Goal: Task Accomplishment & Management: Manage account settings

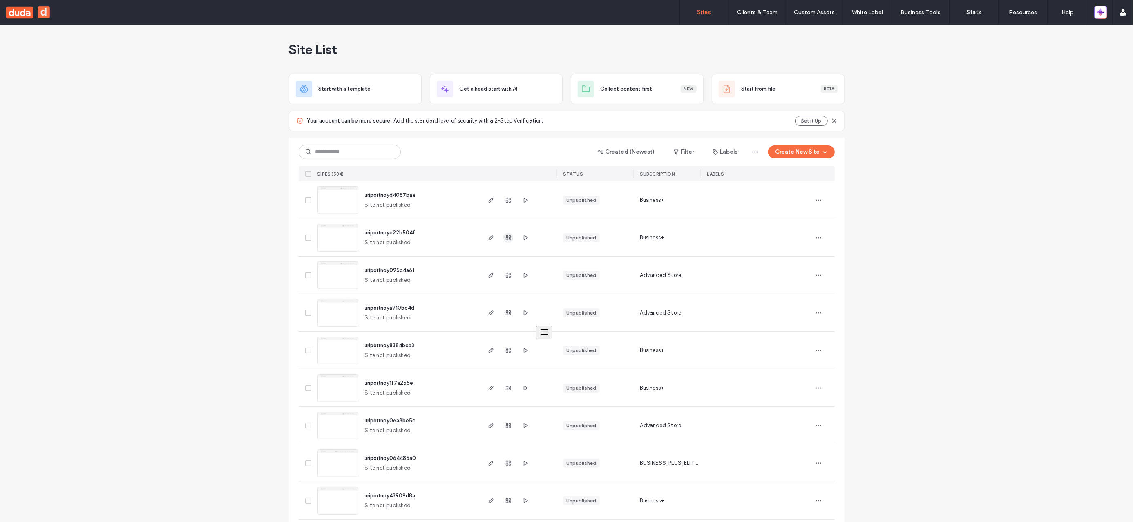
click at [505, 239] on icon "button" at bounding box center [508, 237] width 7 height 7
click at [506, 235] on use "button" at bounding box center [508, 237] width 5 height 5
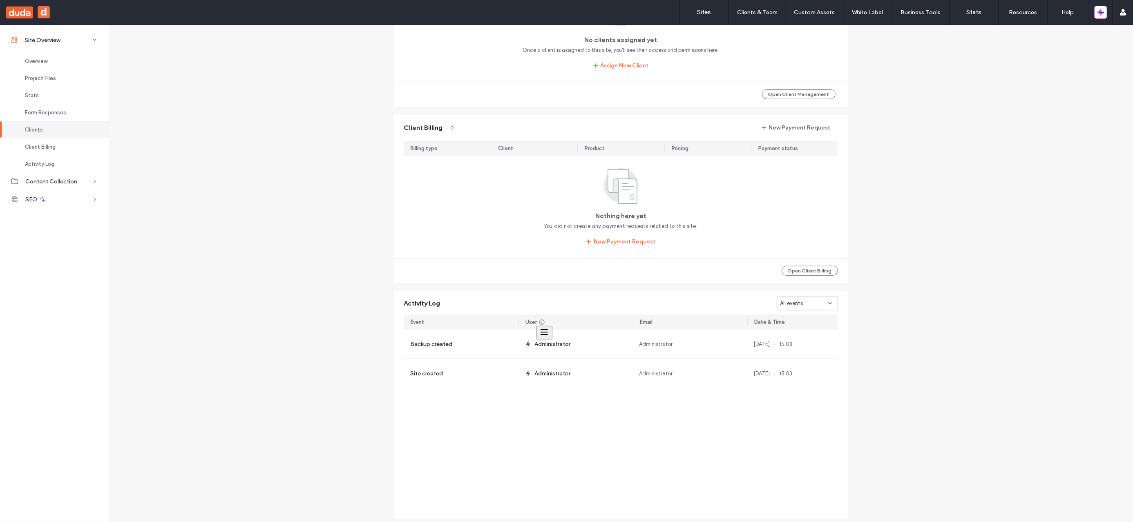
scroll to position [812, 0]
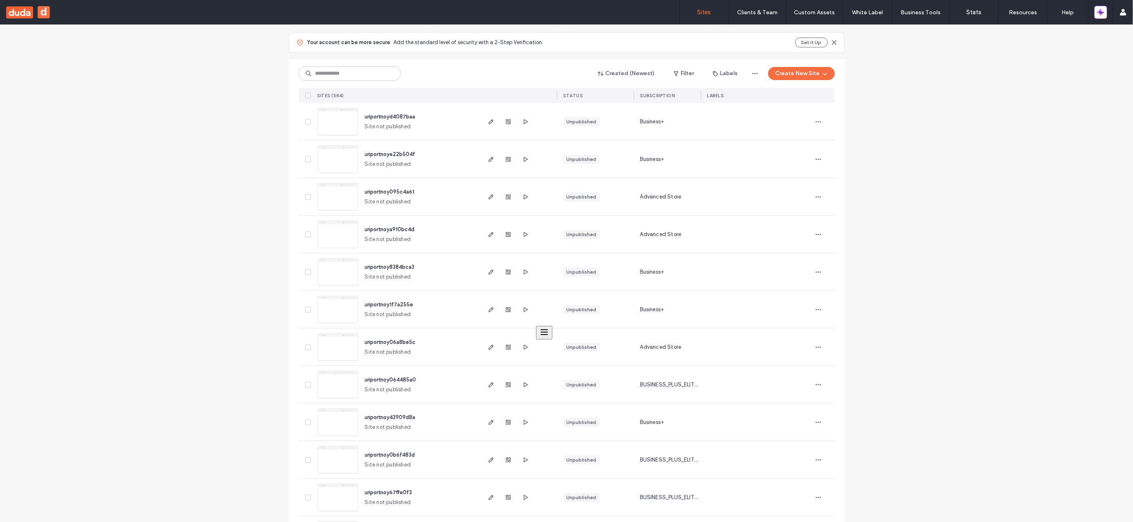
scroll to position [82, 0]
click at [507, 307] on use "button" at bounding box center [508, 305] width 5 height 5
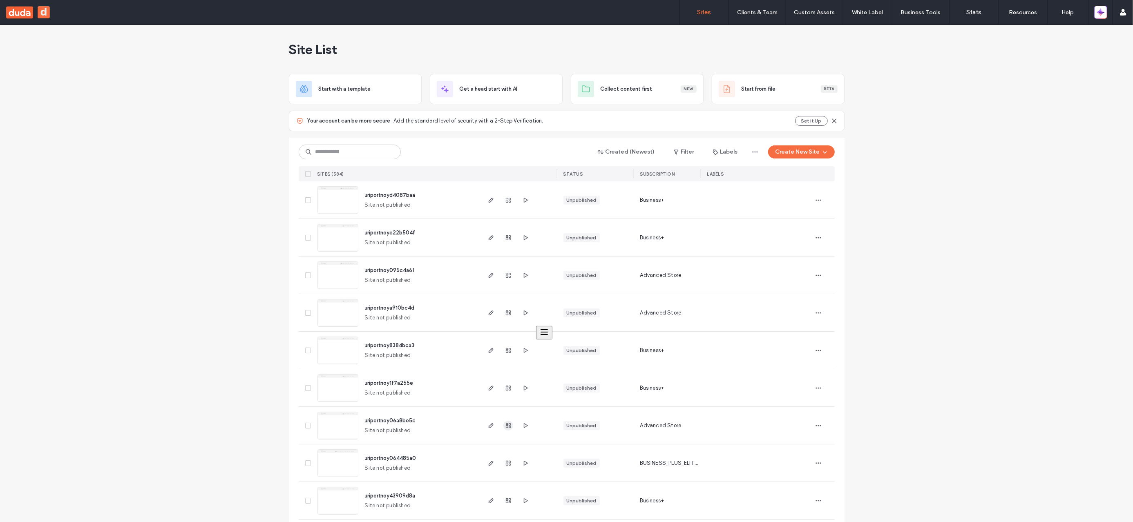
click at [505, 427] on icon "button" at bounding box center [508, 425] width 7 height 7
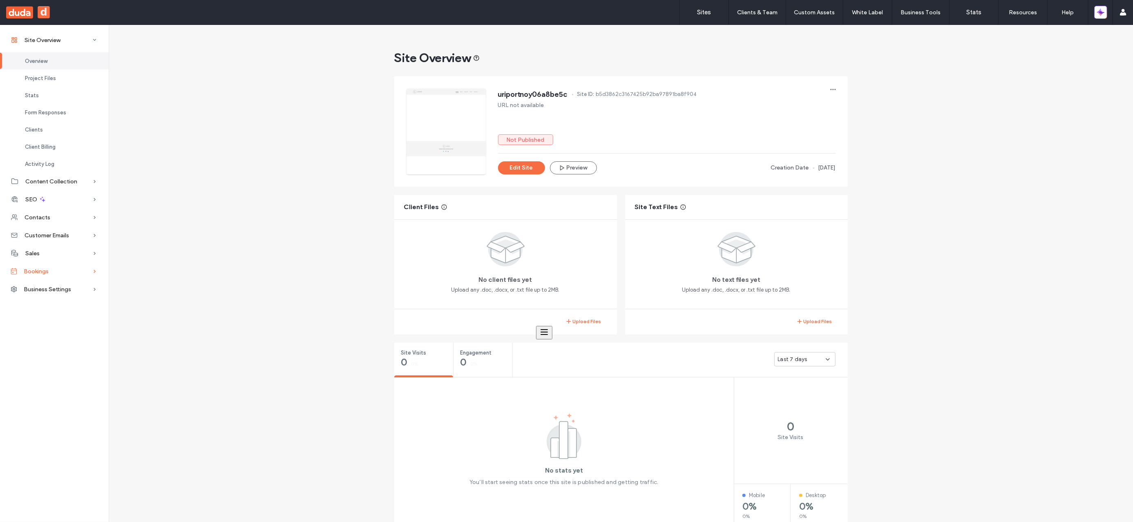
click at [71, 273] on div "Bookings" at bounding box center [54, 271] width 109 height 18
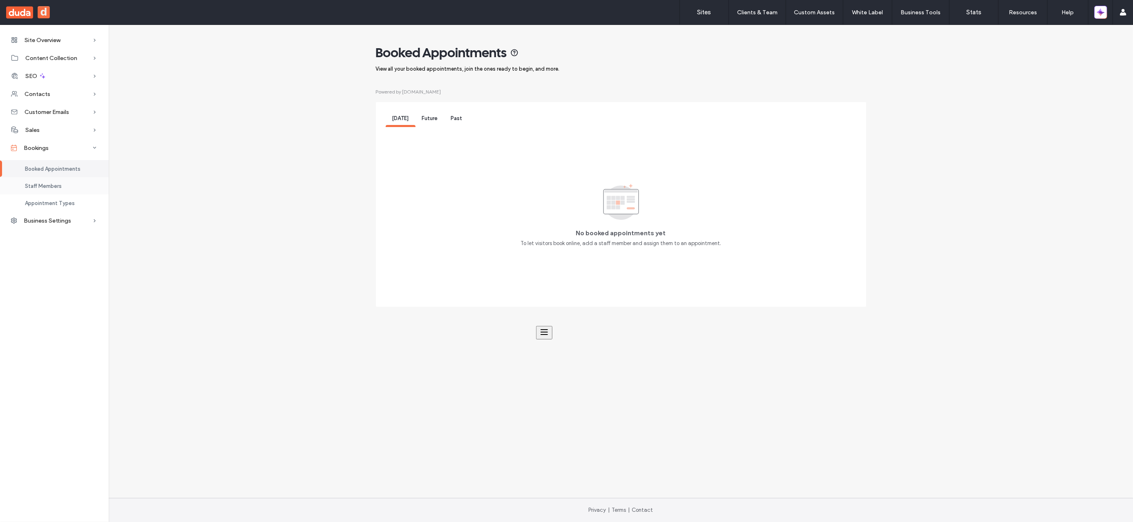
click at [72, 185] on div "Staff Members" at bounding box center [54, 185] width 109 height 17
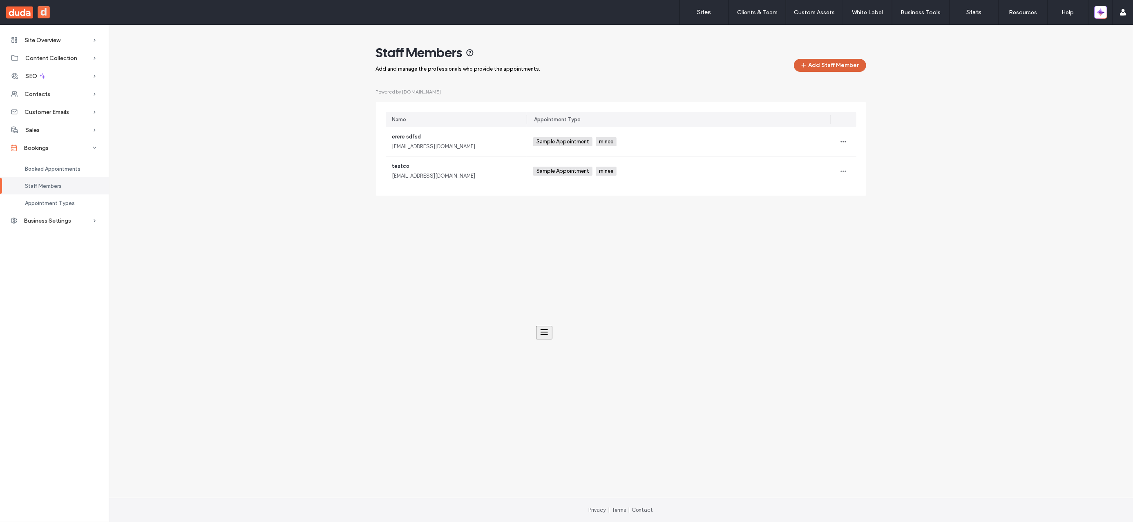
click at [849, 59] on button "Add Staff Member" at bounding box center [830, 65] width 72 height 13
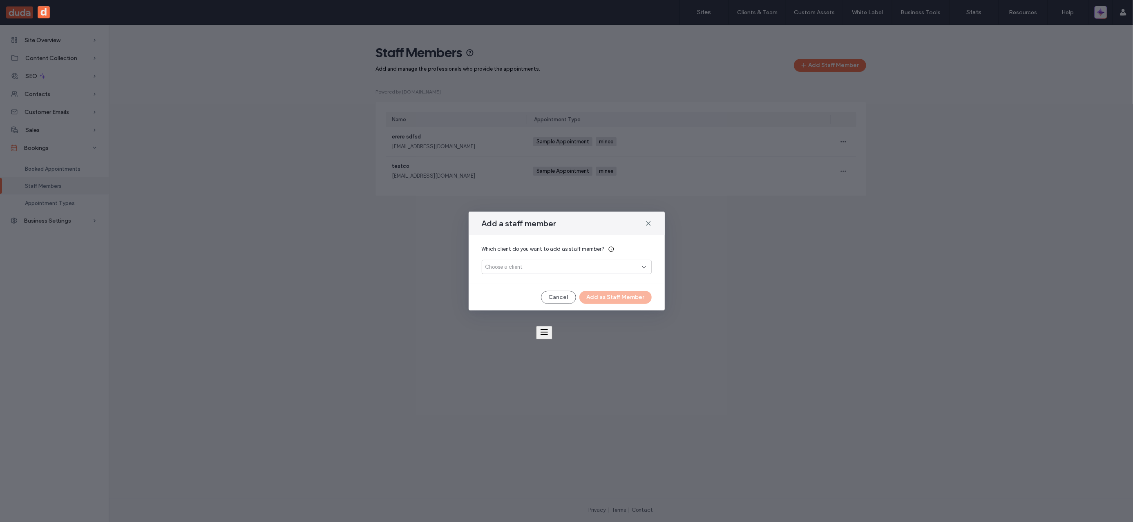
click at [632, 266] on div "Choose a client" at bounding box center [563, 267] width 156 height 8
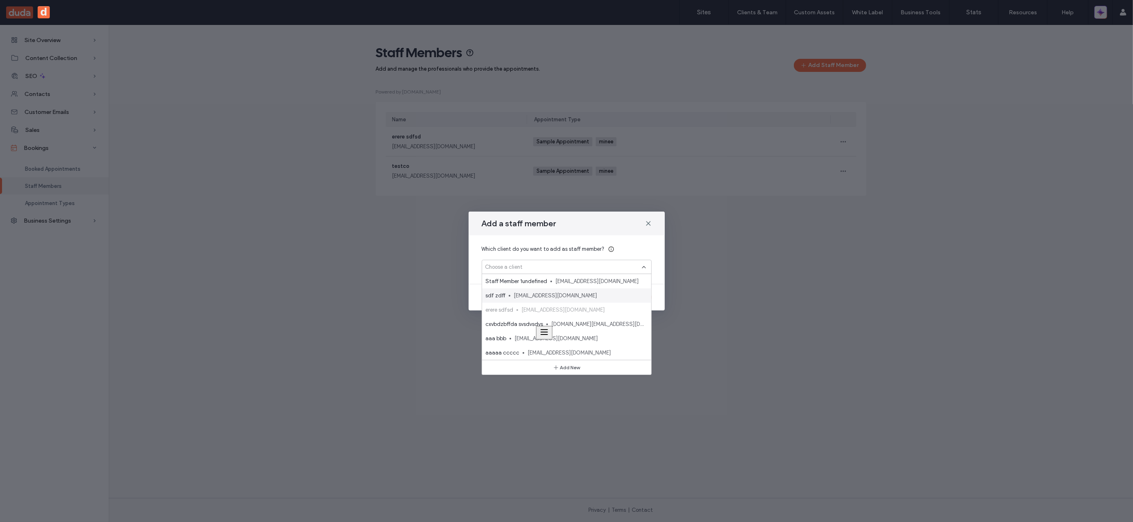
click at [555, 301] on div "sdf zdff [EMAIL_ADDRESS][DOMAIN_NAME]" at bounding box center [566, 295] width 169 height 14
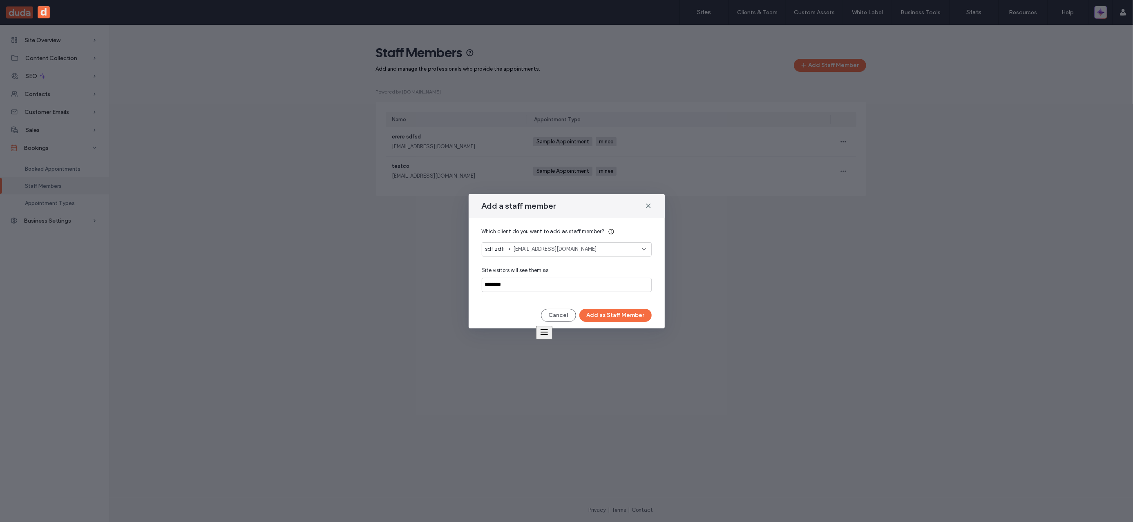
click at [635, 323] on div "Add a staff member Which client do you want to add as staff member? sdf zdff [E…" at bounding box center [567, 261] width 196 height 134
click at [636, 313] on button "Add as Staff Member" at bounding box center [615, 315] width 72 height 13
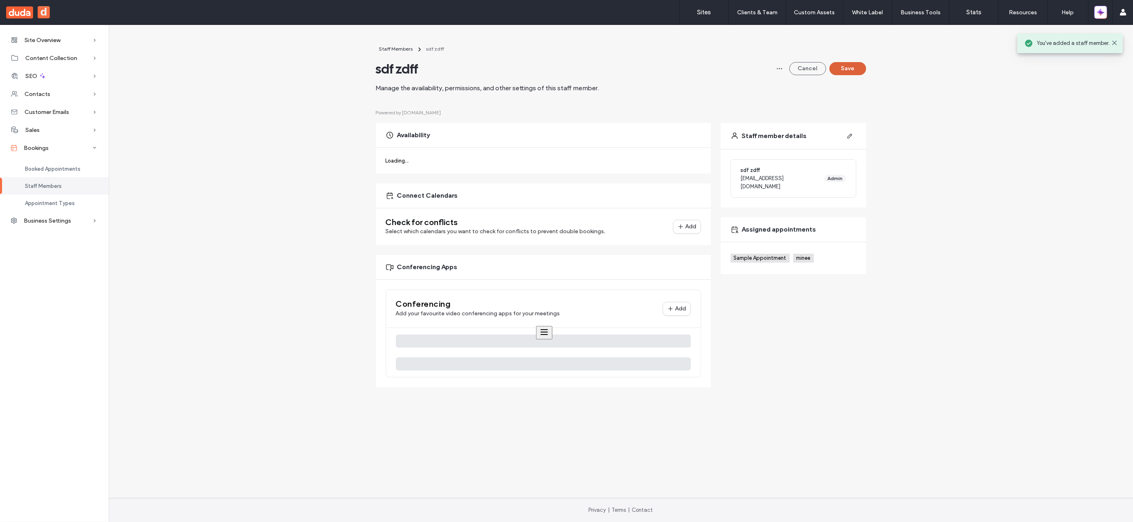
click at [860, 66] on button "Save" at bounding box center [847, 68] width 37 height 13
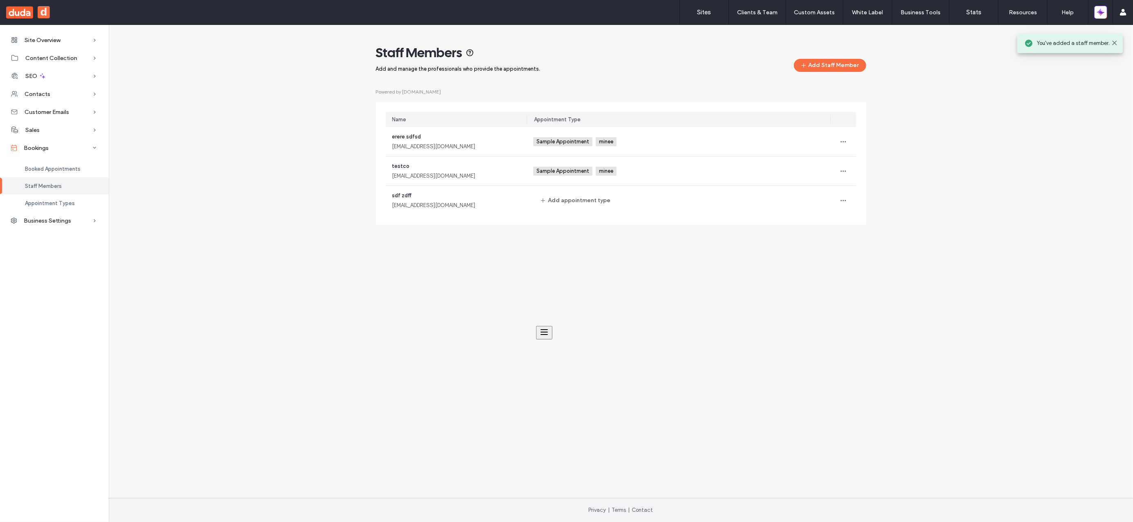
click at [1013, 228] on div "Staff Members Add and manage the professionals who provide the appointments. Ad…" at bounding box center [620, 138] width 1011 height 187
click at [947, 134] on button "Upgrade" at bounding box center [955, 134] width 33 height 10
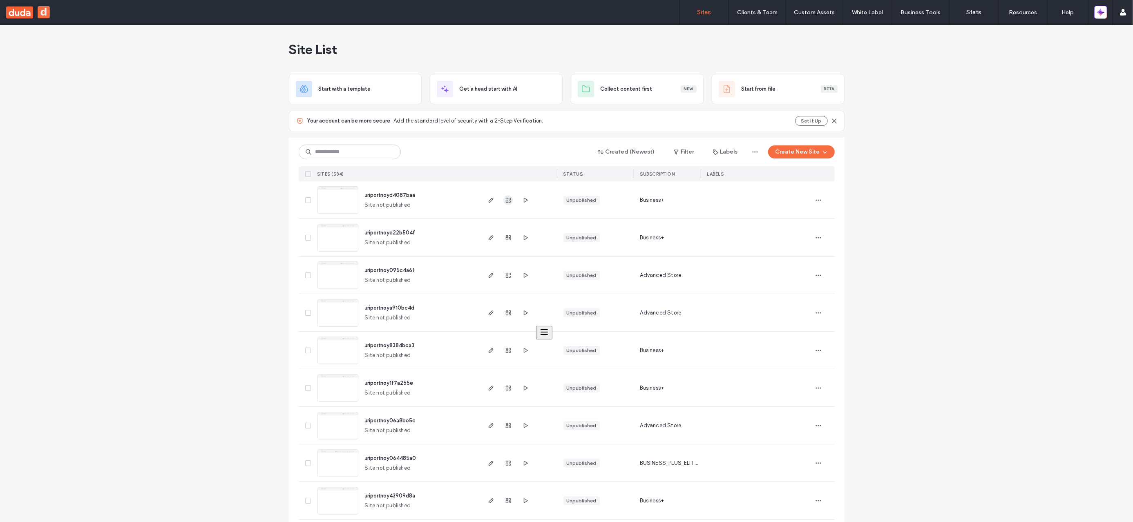
click at [509, 201] on span "button" at bounding box center [508, 200] width 10 height 10
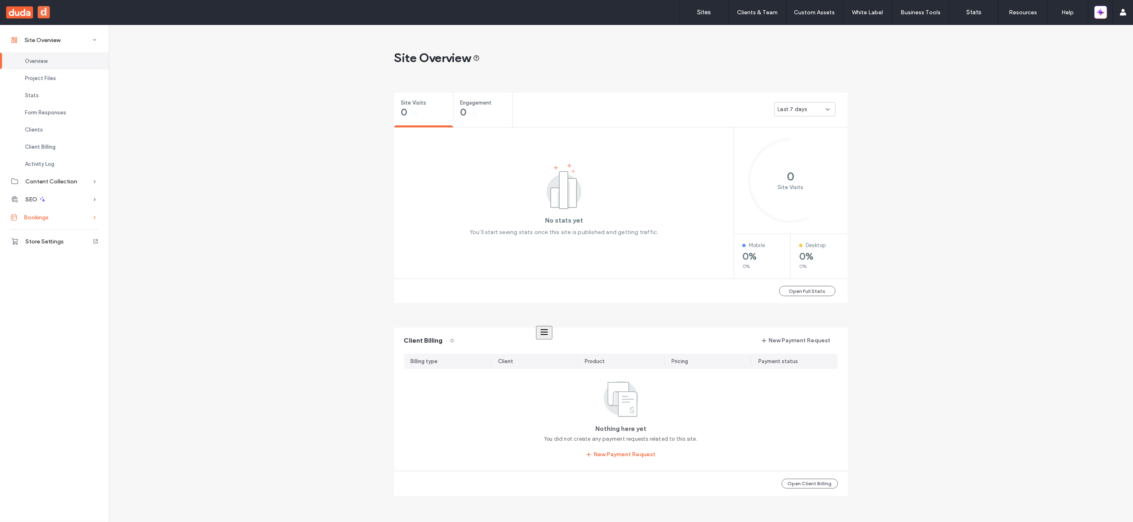
click at [58, 212] on div "Bookings" at bounding box center [54, 217] width 109 height 18
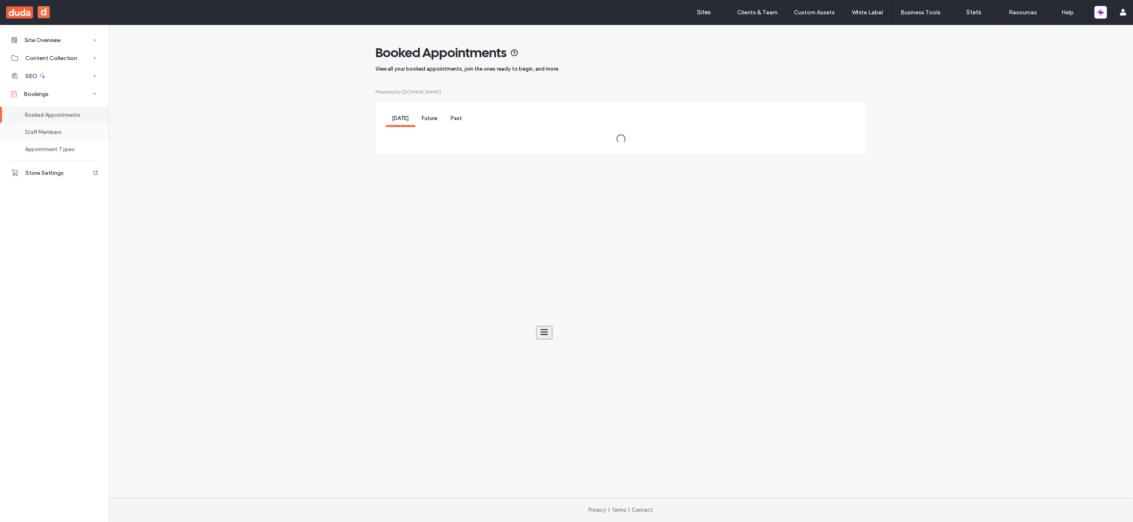
click at [89, 135] on div "Staff Members" at bounding box center [54, 131] width 109 height 17
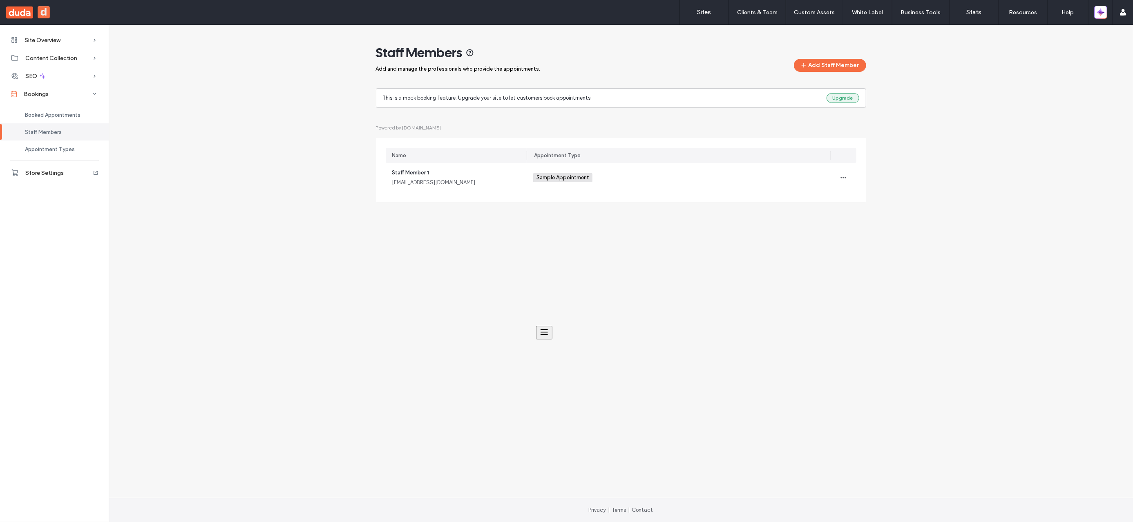
click at [847, 99] on button "Upgrade" at bounding box center [842, 98] width 33 height 10
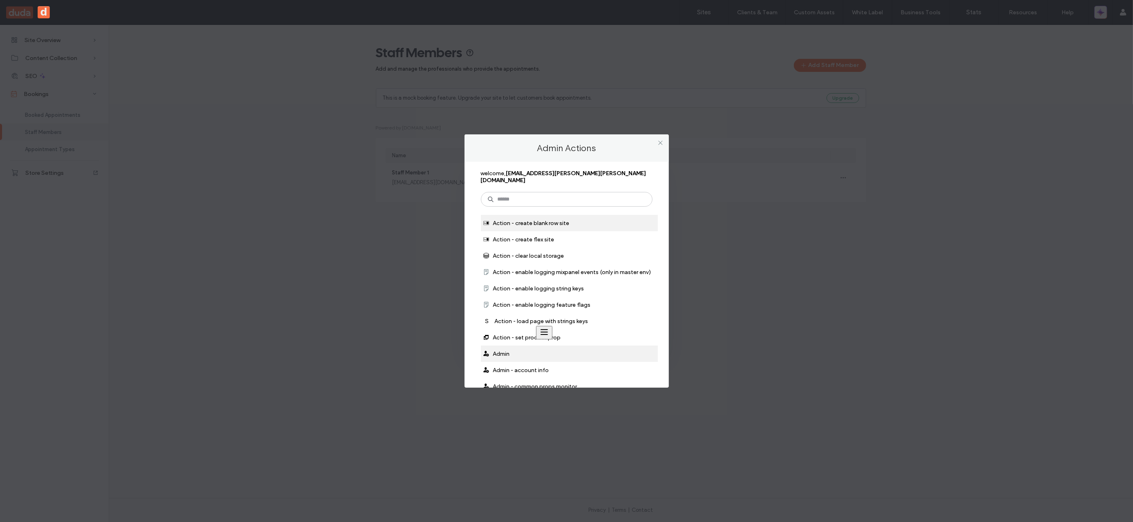
click at [556, 352] on div "Admin" at bounding box center [569, 354] width 177 height 16
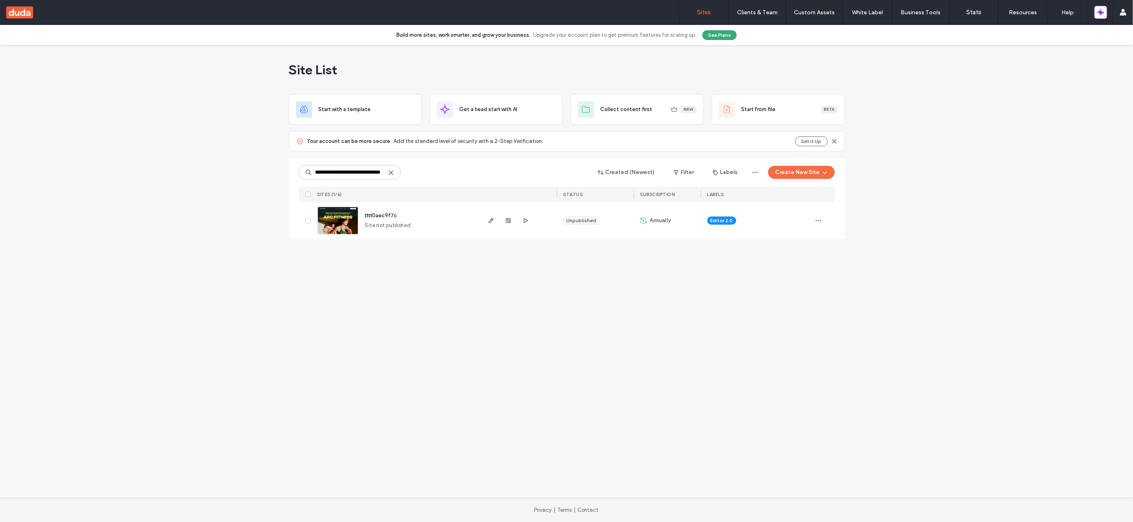
scroll to position [0, 25]
click at [509, 221] on use "button" at bounding box center [508, 220] width 5 height 5
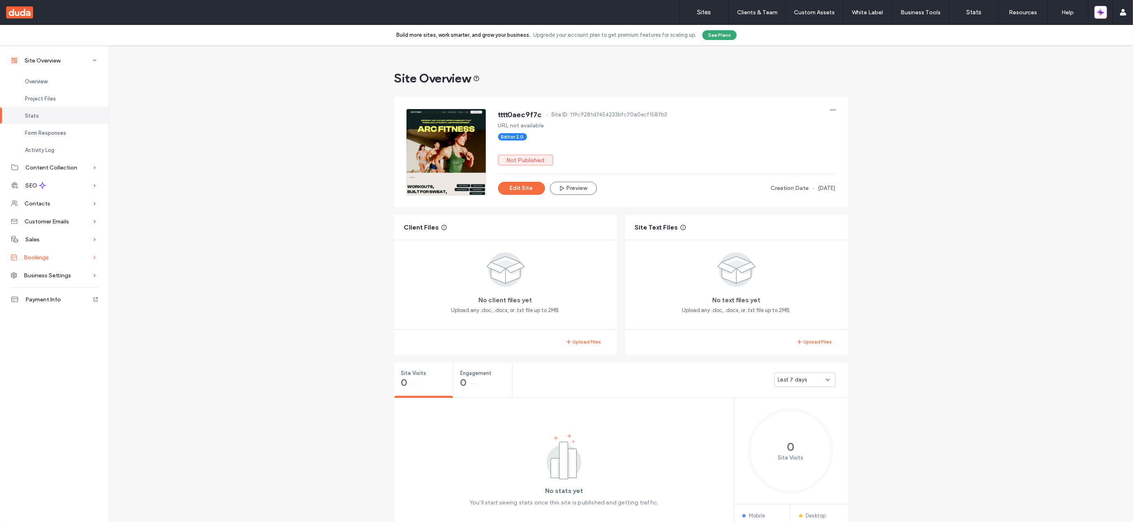
click at [50, 258] on div "Bookings" at bounding box center [54, 257] width 109 height 18
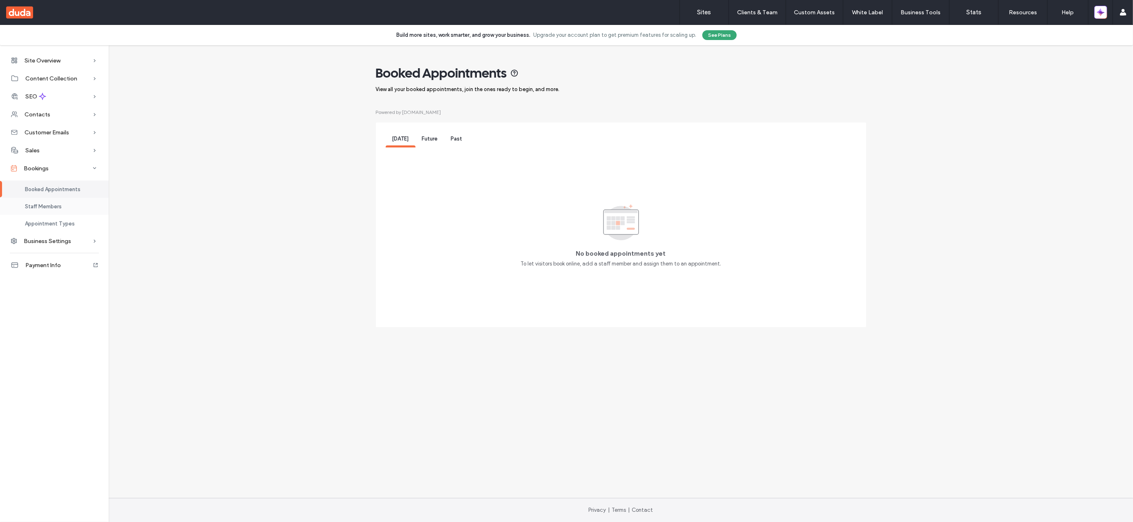
click at [80, 205] on div "Staff Members" at bounding box center [54, 206] width 109 height 17
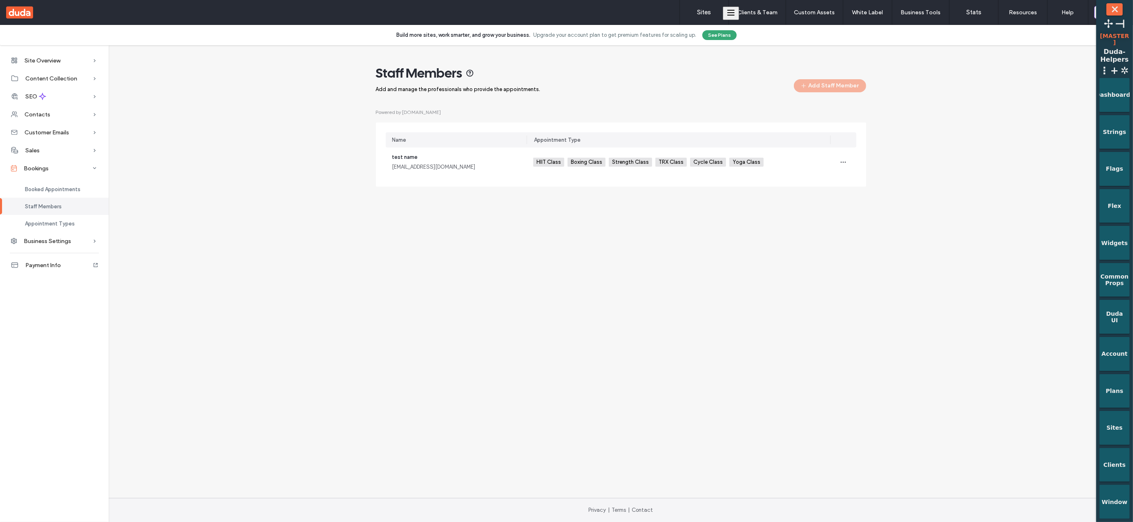
click at [1112, 152] on div "Flags" at bounding box center [1114, 169] width 30 height 34
click at [1114, 164] on div "Flags" at bounding box center [1114, 166] width 19 height 12
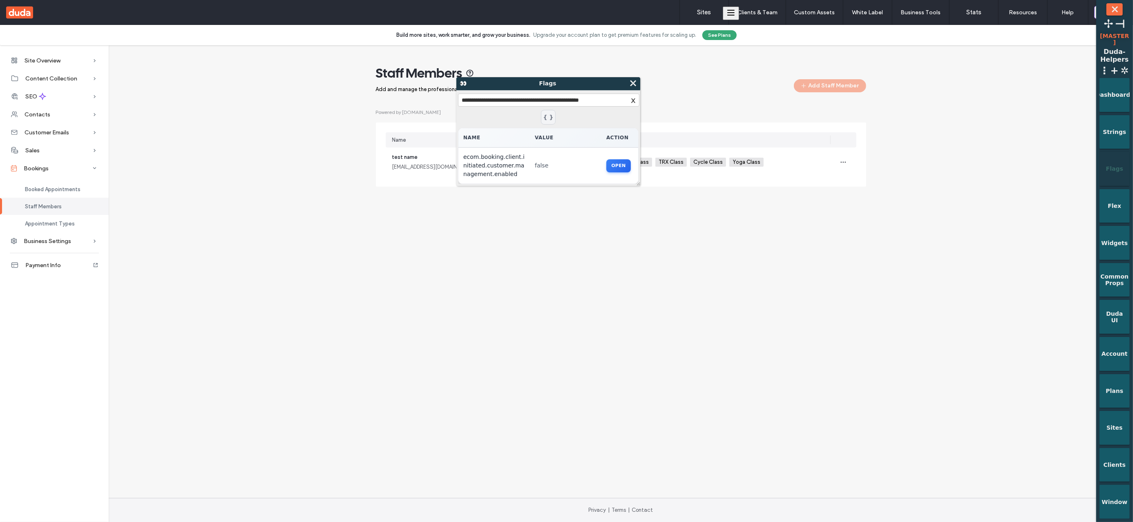
type input "**********"
